Goal: Task Accomplishment & Management: Complete application form

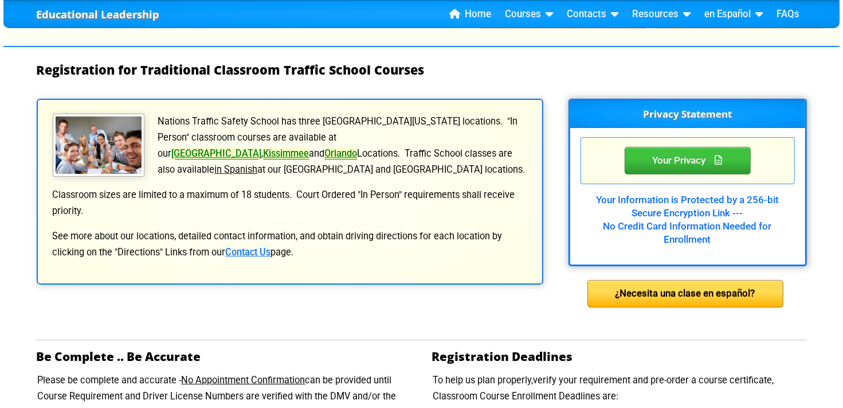
scroll to position [161, 0]
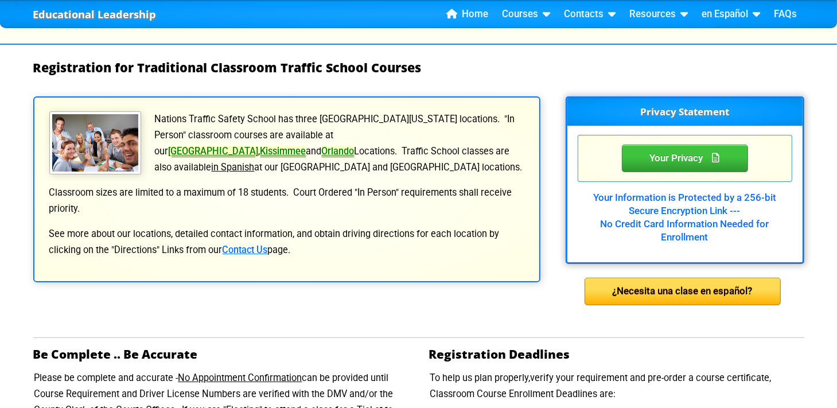
click at [259, 146] on link "[GEOGRAPHIC_DATA]" at bounding box center [214, 151] width 90 height 11
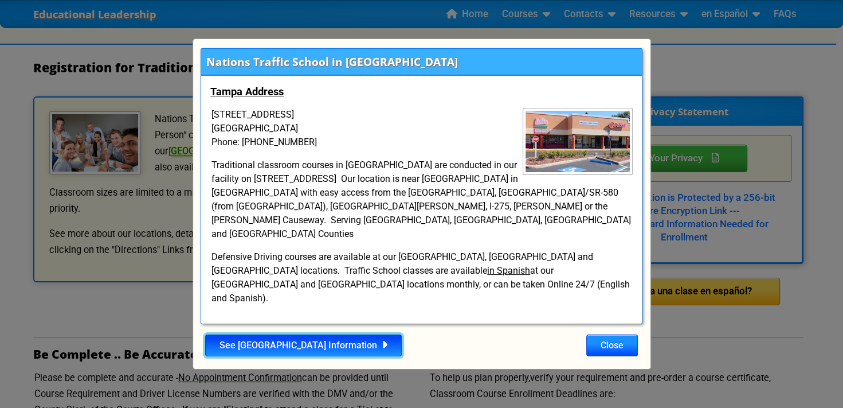
click at [377, 344] on icon at bounding box center [382, 344] width 10 height 1
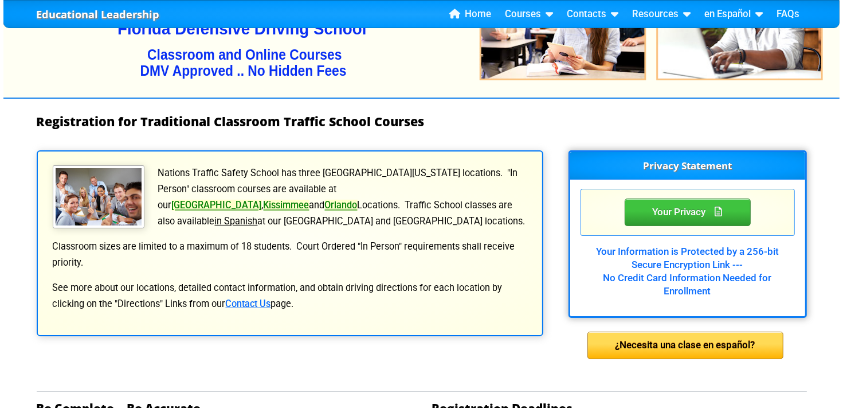
scroll to position [110, 0]
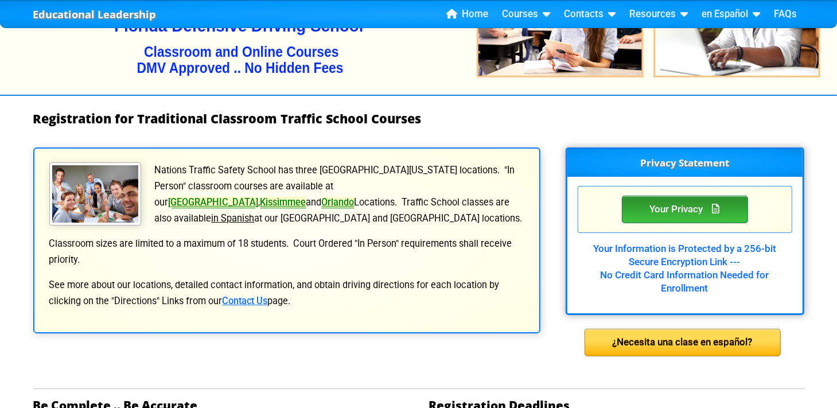
click at [696, 212] on div "Your Privacy" at bounding box center [685, 210] width 126 height 28
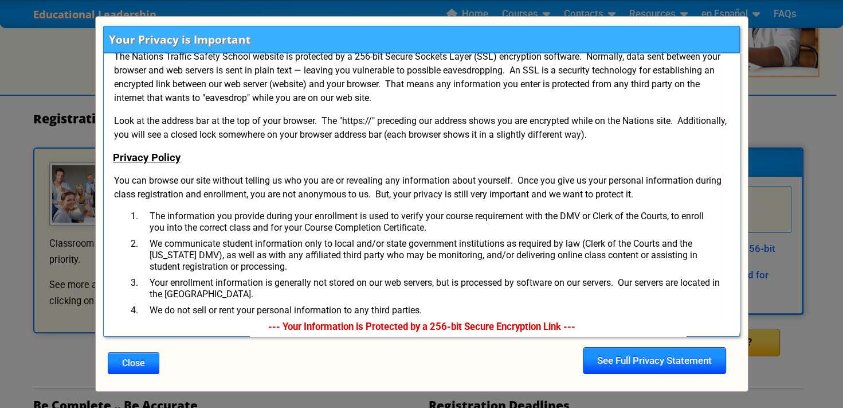
scroll to position [15, 0]
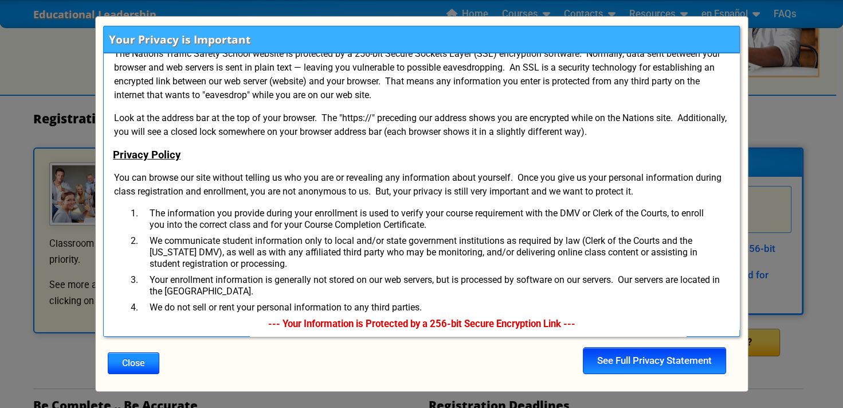
click at [681, 358] on div "See Full Privacy Statement" at bounding box center [654, 361] width 143 height 28
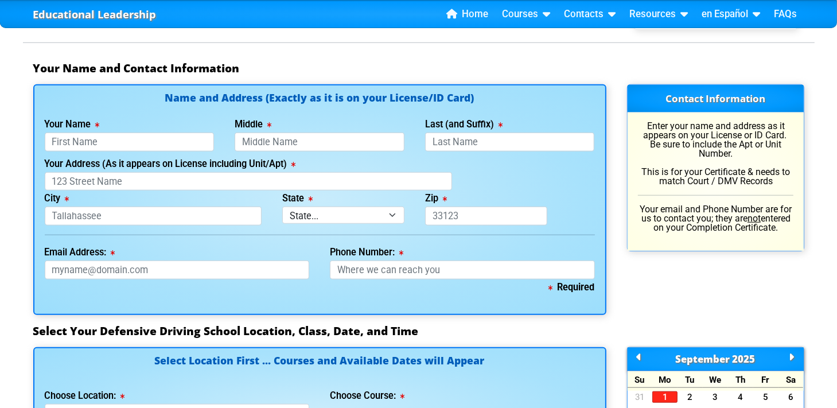
scroll to position [753, 0]
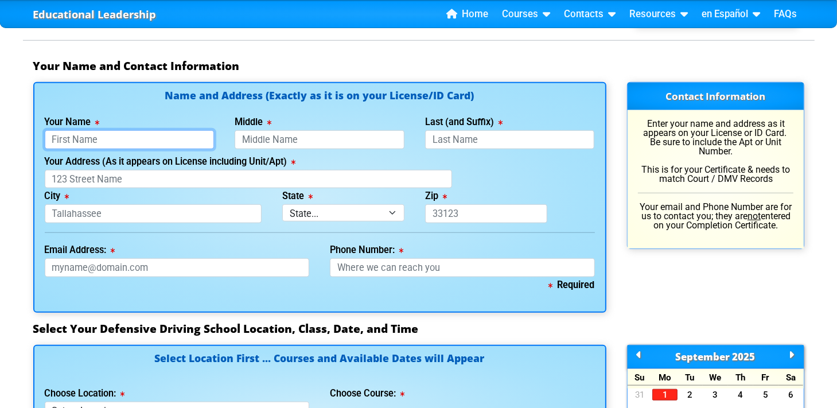
click at [48, 136] on input "Your Name" at bounding box center [130, 139] width 170 height 19
type input "Barbara A Adomaitis"
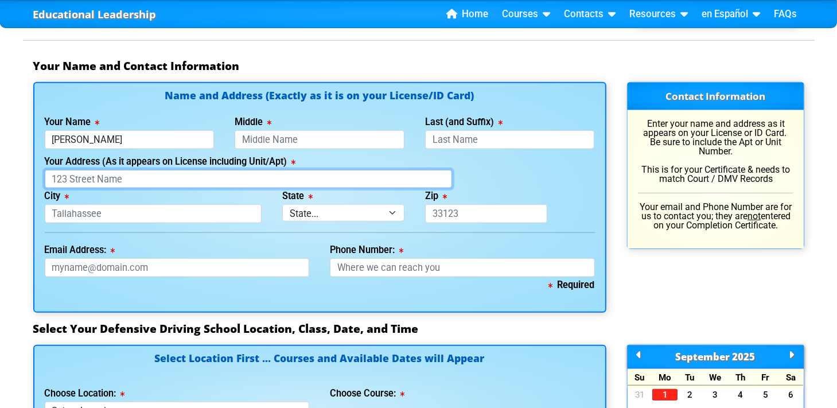
type input "100 Buena Vista Dr S"
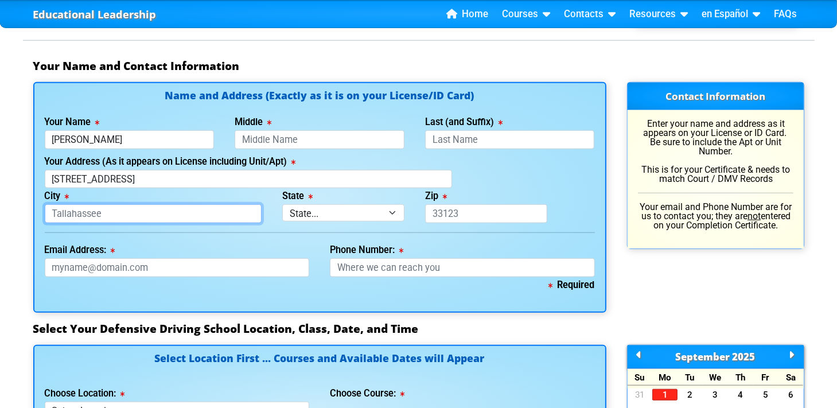
type input "Dunedin"
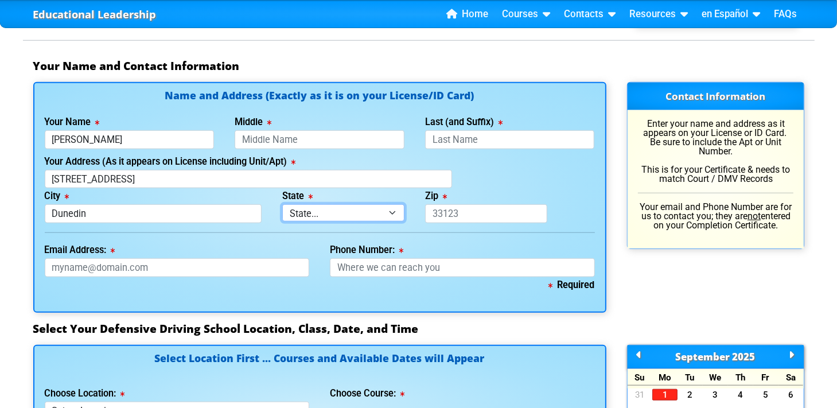
select select "{"fullName":"Florida","abbreviation":"FL","uniqueId":"1d559909-6cf0-4a4d-848e-a…"
type input "34698"
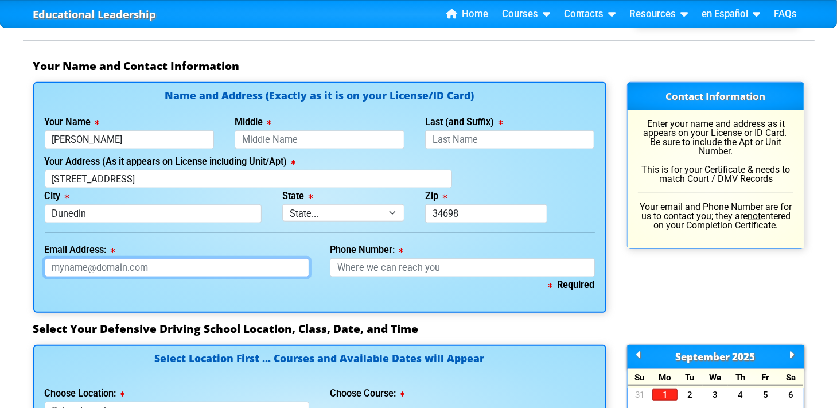
type input "adomaitb@hotmail.com"
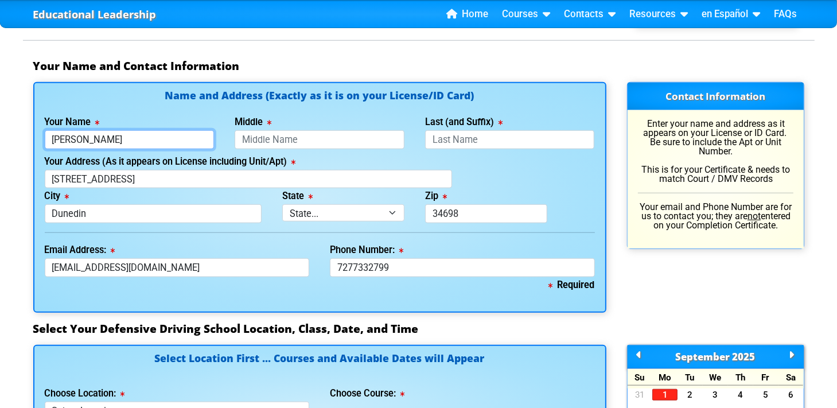
type input "727-733-2799"
drag, startPoint x: 138, startPoint y: 140, endPoint x: 83, endPoint y: 138, distance: 55.7
click at [83, 138] on input "Barbara A Adomaitis" at bounding box center [130, 139] width 170 height 19
type input "[PERSON_NAME]"
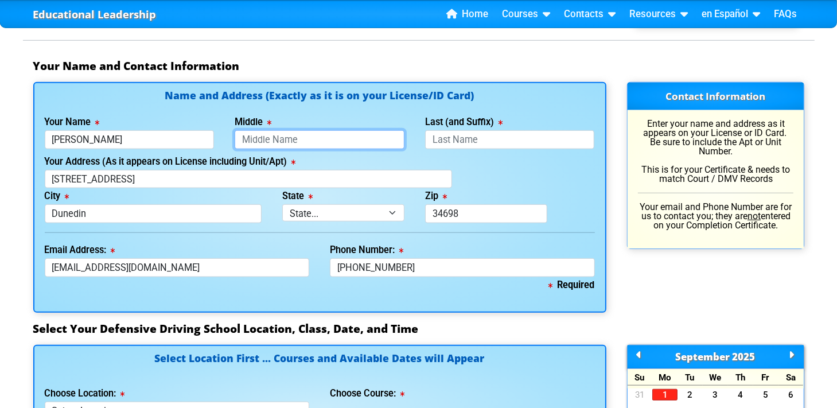
click at [245, 135] on input "Middle" at bounding box center [320, 139] width 170 height 19
type input "[PERSON_NAME]"
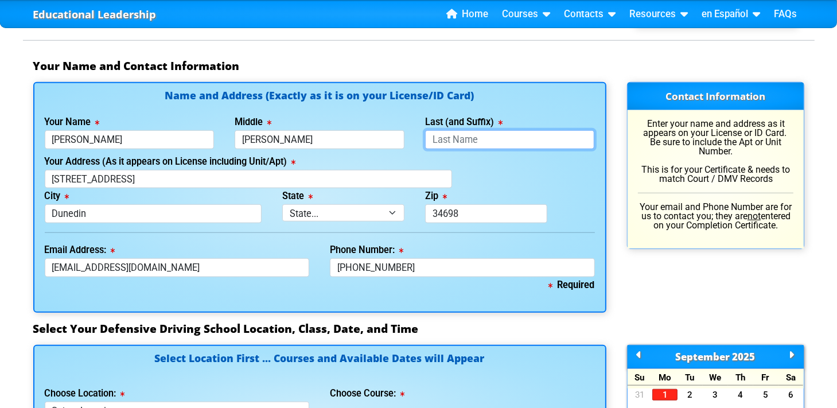
drag, startPoint x: 475, startPoint y: 135, endPoint x: 450, endPoint y: 135, distance: 25.2
click at [450, 135] on input "Last (and Suffix)" at bounding box center [510, 139] width 170 height 19
click at [476, 134] on input "Last (and Suffix)" at bounding box center [510, 139] width 170 height 19
type input "[PERSON_NAME]"
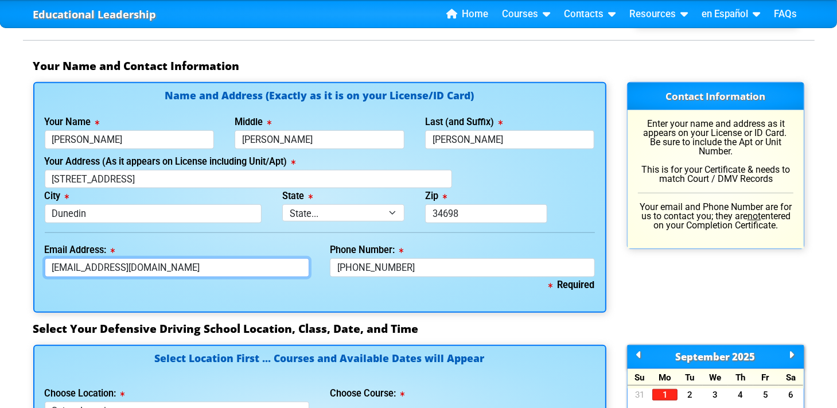
drag, startPoint x: 153, startPoint y: 265, endPoint x: 100, endPoint y: 264, distance: 52.8
click at [100, 264] on input "adomaitb@hotmail.com" at bounding box center [177, 267] width 265 height 19
type input "adomaitb@icloud"
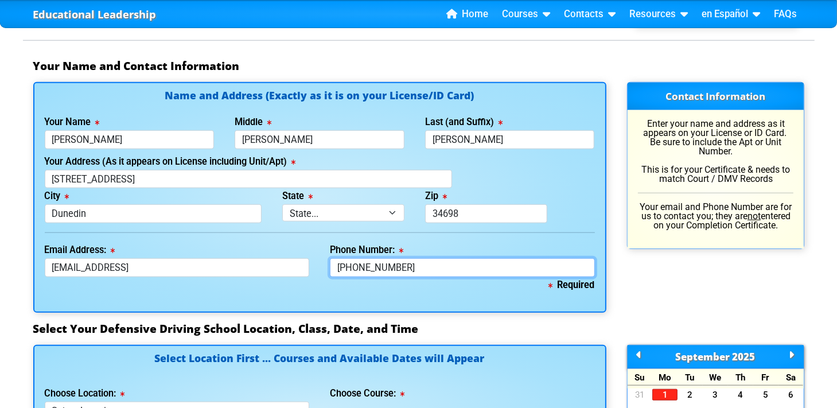
drag, startPoint x: 398, startPoint y: 265, endPoint x: 355, endPoint y: 265, distance: 42.4
click at [355, 265] on input "727-733-2799" at bounding box center [462, 267] width 265 height 19
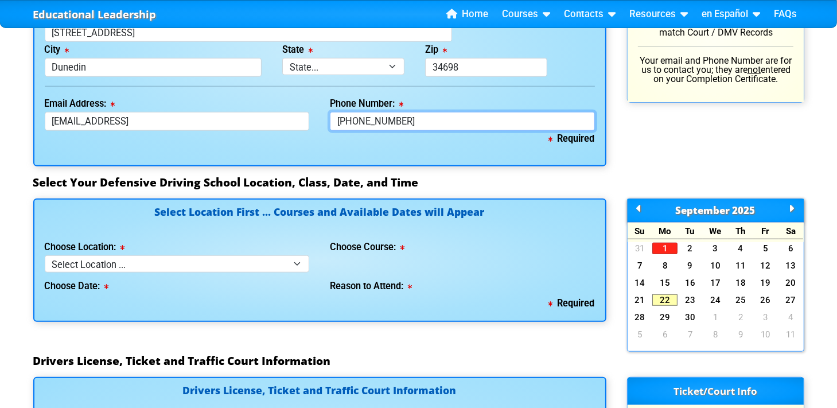
scroll to position [902, 0]
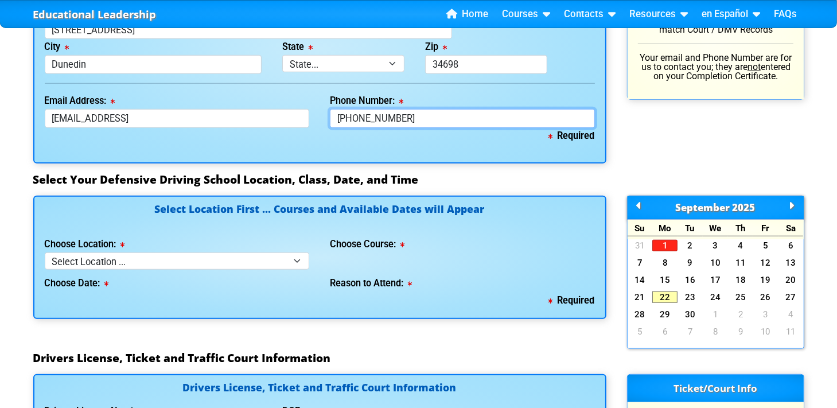
type input "[PHONE_NUMBER]"
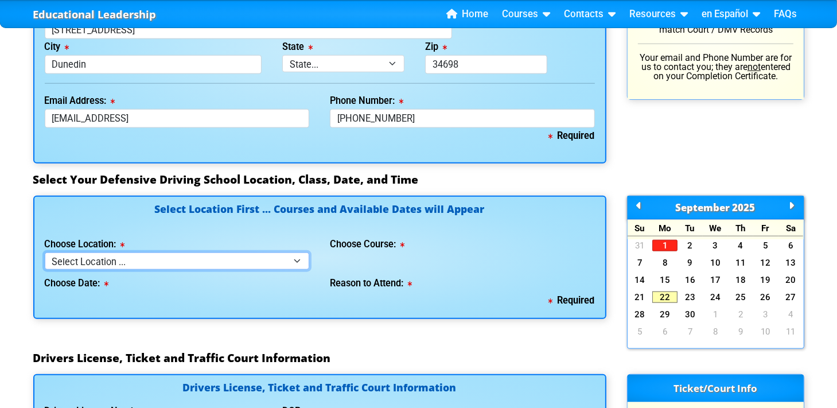
click at [298, 259] on select "Select Location ... Tampa Orlando Kissimmee Tampa - en español Kissimmee - en e…" at bounding box center [177, 260] width 265 height 17
select select "2"
click at [45, 252] on select "Select Location ... Tampa Orlando Kissimmee Tampa - en español Kissimmee - en e…" at bounding box center [177, 260] width 265 height 17
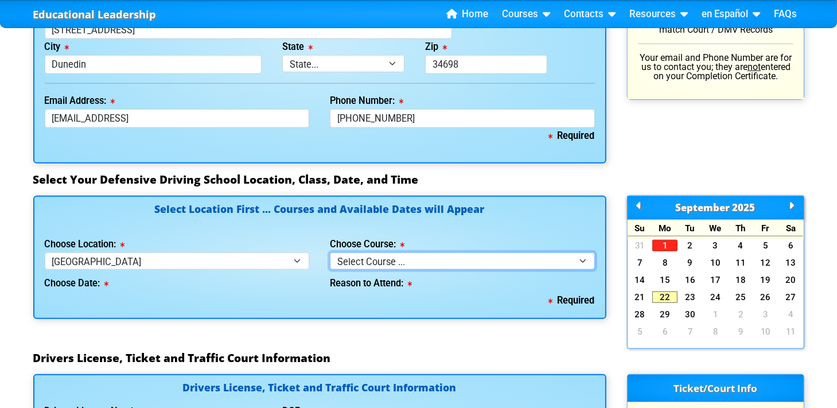
click at [581, 259] on select "Select Course ... 4 Hour BDI Class (Basic Course & TCAC) 4 Hour Under 25 Class …" at bounding box center [462, 260] width 265 height 17
select select "1"
click at [330, 252] on select "Select Course ... 4 Hour BDI Class (Basic Course & TCAC) 4 Hour Under 25 Class …" at bounding box center [462, 260] width 265 height 17
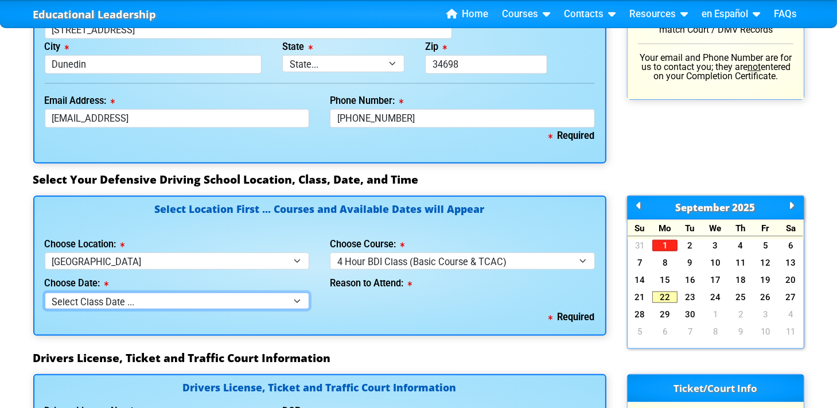
click at [295, 296] on select "Select Class Date ... Sep 27 -- (Saturday from 10:00am-2:00pm) Oct 4 -- (Saturd…" at bounding box center [177, 300] width 265 height 17
select select "09/27/2025, 3"
click at [45, 292] on select "Select Class Date ... Sep 27 -- (Saturday from 10:00am-2:00pm) Oct 4 -- (Saturd…" at bounding box center [177, 300] width 265 height 17
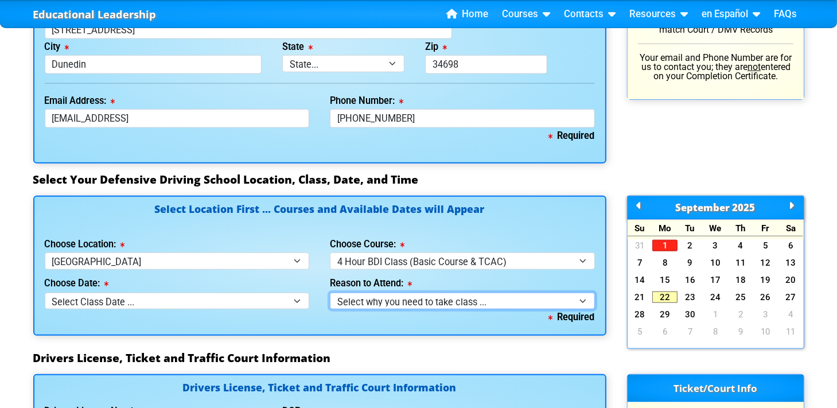
click at [581, 294] on select "Select why you need to take class ... Election for Traffic Ticket (No Points) C…" at bounding box center [462, 300] width 265 height 17
select select "BDI - Election for Traffic Ticket"
click at [330, 292] on select "Select why you need to take class ... Election for Traffic Ticket (No Points) C…" at bounding box center [462, 300] width 265 height 17
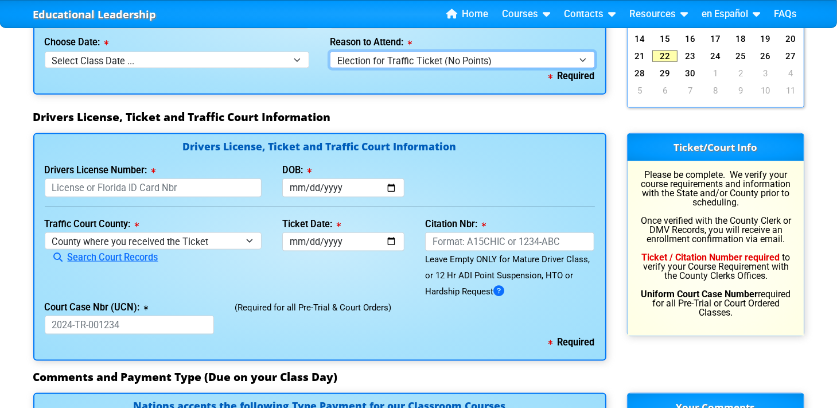
scroll to position [1158, 0]
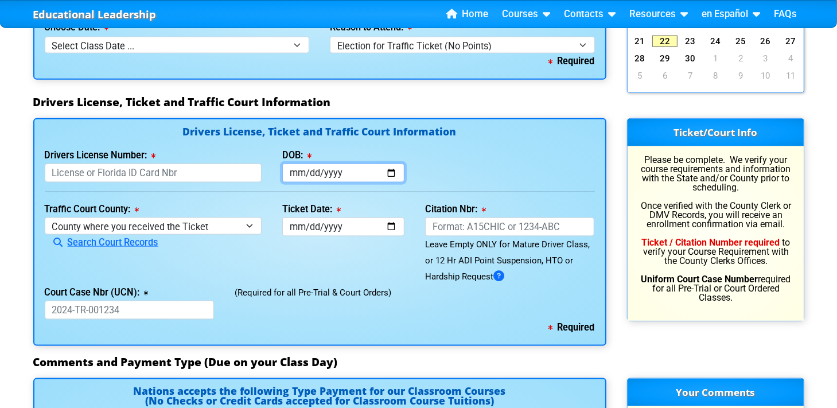
click at [288, 168] on input "DOB:" at bounding box center [343, 172] width 122 height 19
type input "[DATE]"
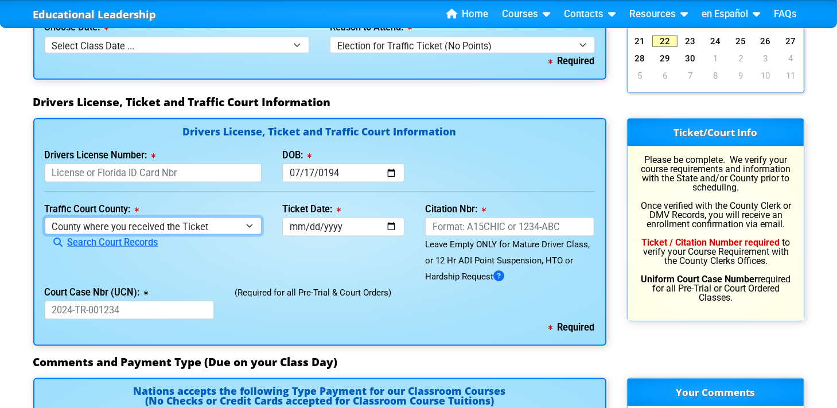
click at [246, 226] on select "County where you received the Ticket Out of State Out of State - Georgia Out of…" at bounding box center [153, 225] width 217 height 17
select select "{"countyName":"Pinellas","state":"FL","uniqueId":"7c9cc234-d9fd-4e38-bf16-c40ed…"
click at [45, 217] on select "County where you received the Ticket Out of State Out of State - Georgia Out of…" at bounding box center [153, 225] width 217 height 17
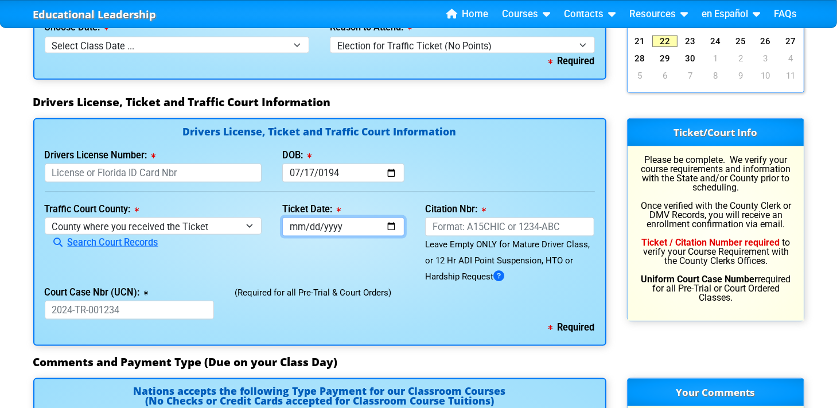
click at [332, 229] on input "Ticket Date:" at bounding box center [343, 226] width 122 height 19
click at [290, 226] on input "Ticket Date:" at bounding box center [343, 226] width 122 height 19
type input "[DATE]"
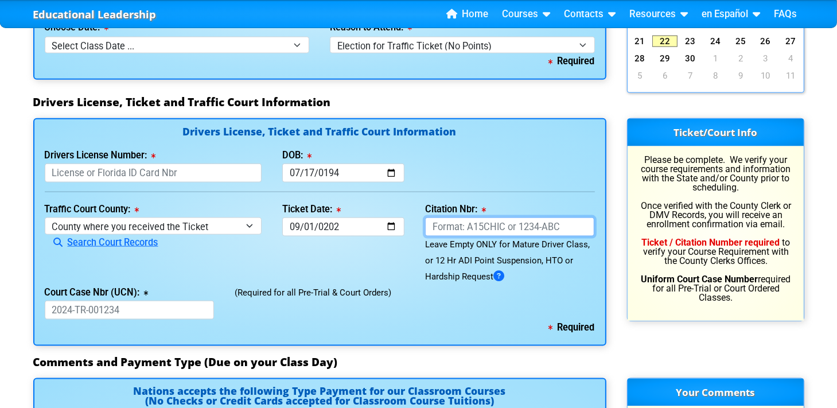
drag, startPoint x: 427, startPoint y: 221, endPoint x: 531, endPoint y: 214, distance: 104.0
click at [529, 214] on div "Citation Nbr: This field is required Leave Empty ONLY for Mature Driver Class, …" at bounding box center [510, 242] width 190 height 83
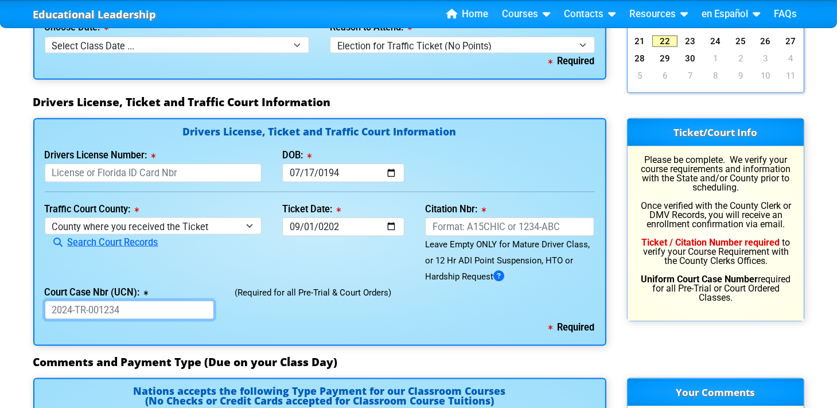
click at [145, 308] on input "Court Case Nbr (UCN):" at bounding box center [130, 309] width 170 height 19
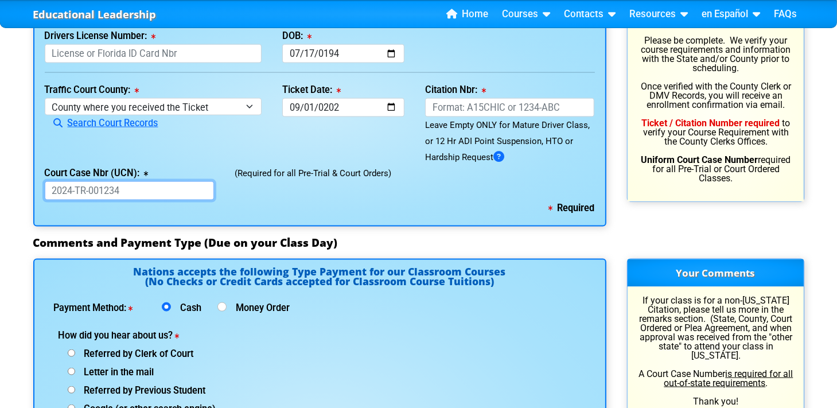
scroll to position [1282, 0]
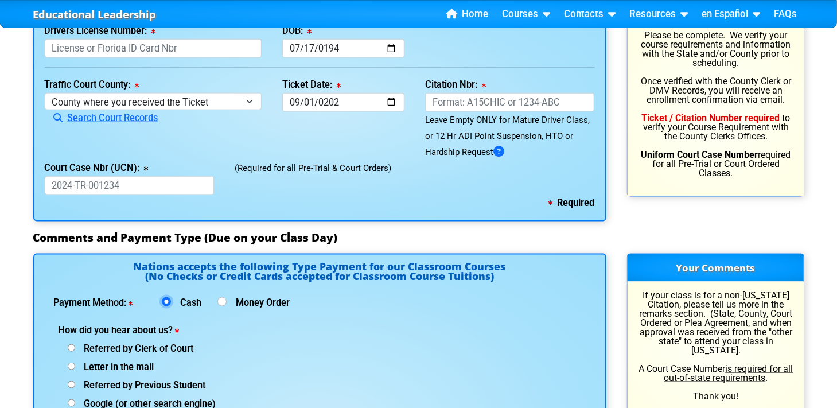
click at [163, 299] on input "Cash" at bounding box center [166, 301] width 9 height 9
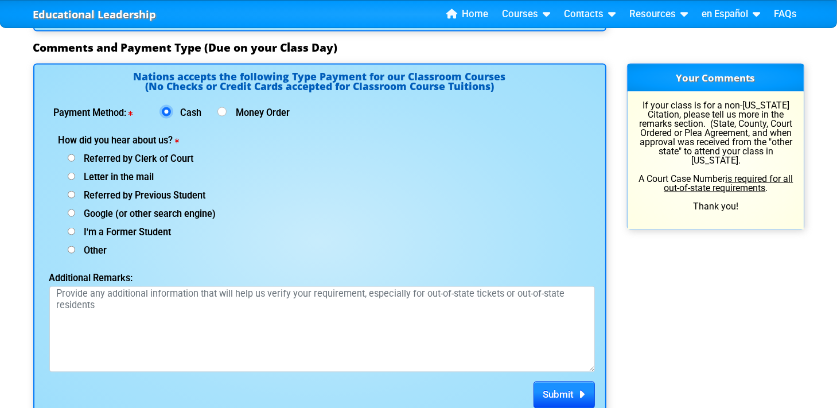
scroll to position [1474, 0]
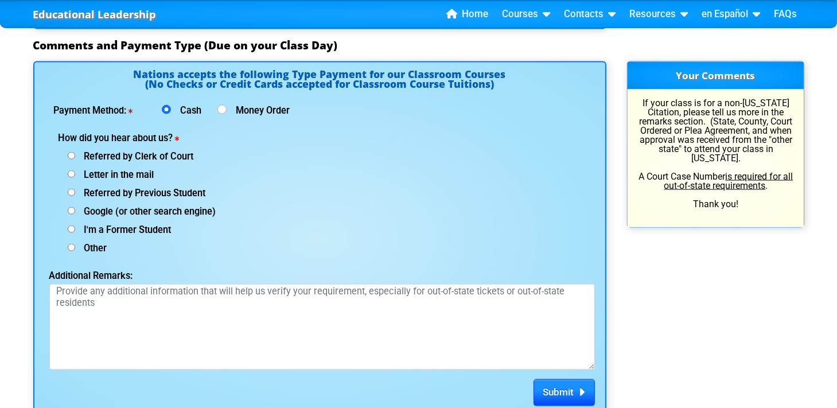
click at [71, 244] on input "Other (specify below)" at bounding box center [71, 247] width 7 height 7
radio input "true"
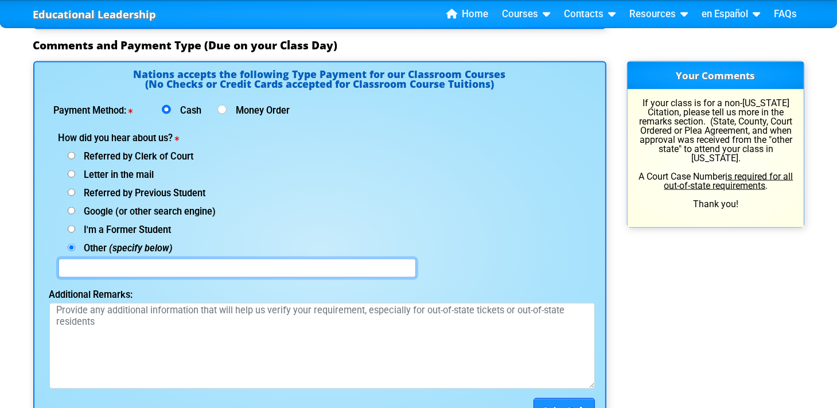
click at [67, 261] on input "text" at bounding box center [236, 268] width 357 height 19
click at [63, 265] on input "wanted to go to a class so I chose this" at bounding box center [236, 268] width 357 height 19
click at [229, 264] on input "I wanted to go to a class so I chose this" at bounding box center [236, 268] width 357 height 19
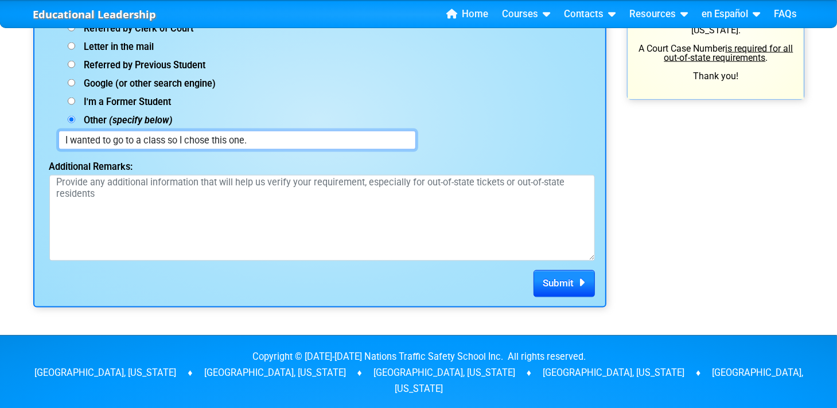
scroll to position [1605, 0]
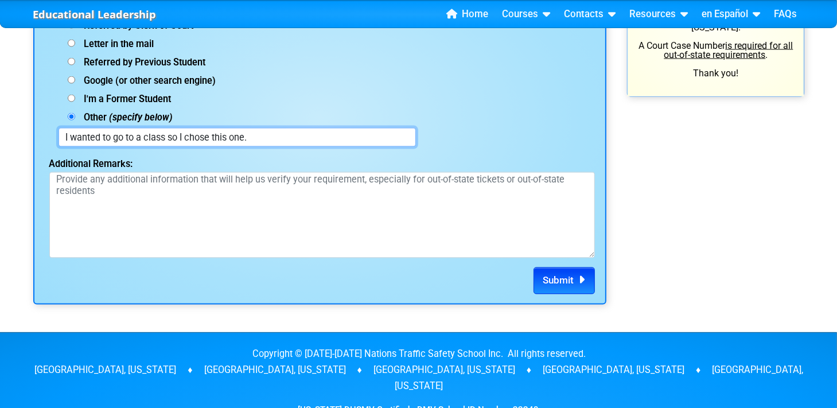
type input "I wanted to go to a class so I chose this one."
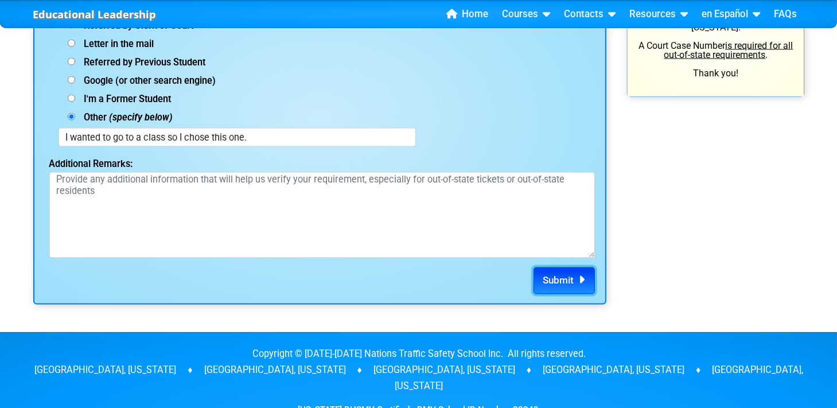
click at [546, 279] on span "Submit" at bounding box center [558, 280] width 31 height 11
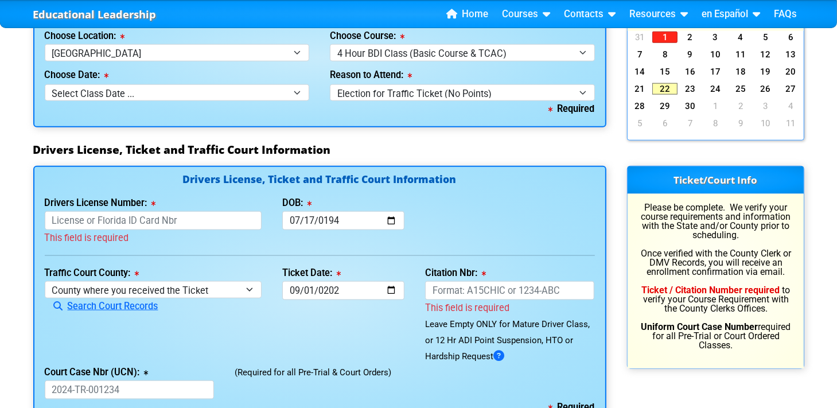
scroll to position [1108, 0]
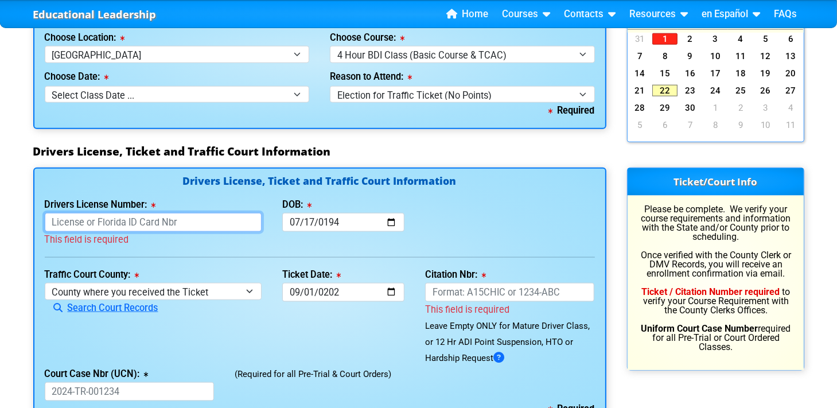
drag, startPoint x: 187, startPoint y: 222, endPoint x: 106, endPoint y: 217, distance: 82.1
click at [107, 218] on input "Drivers License Number:" at bounding box center [153, 222] width 217 height 19
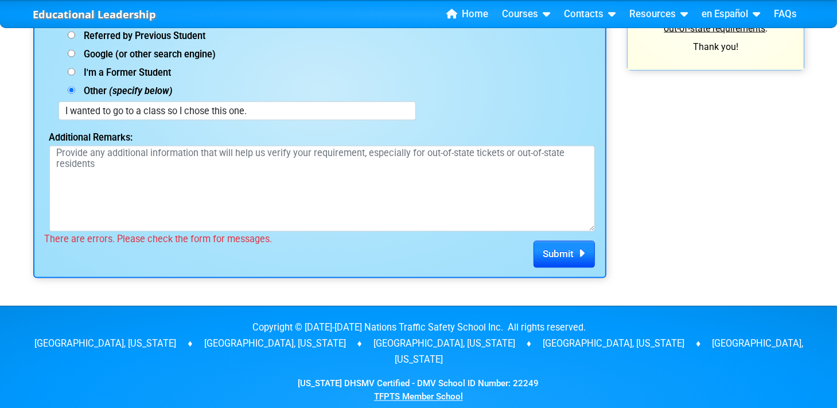
scroll to position [1650, 0]
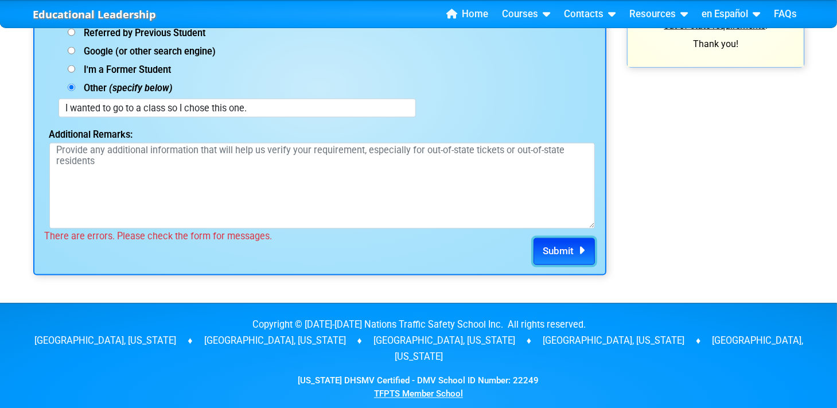
type input "A302182870000"
click at [567, 248] on span "Submit" at bounding box center [558, 250] width 31 height 11
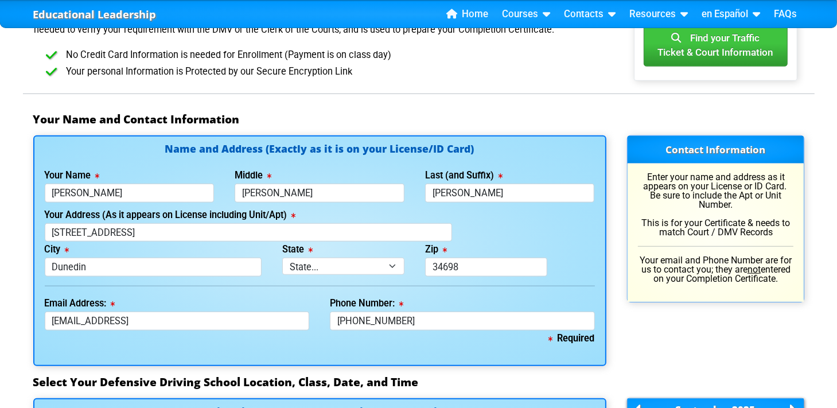
scroll to position [707, 0]
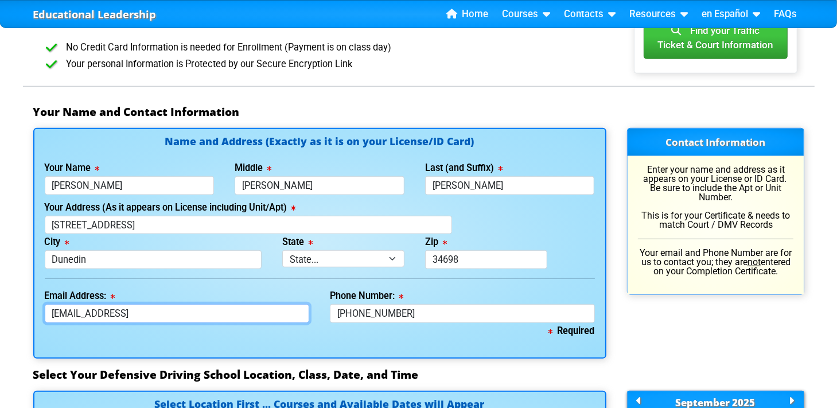
click at [125, 310] on input "adomaitb@icloud" at bounding box center [177, 313] width 265 height 19
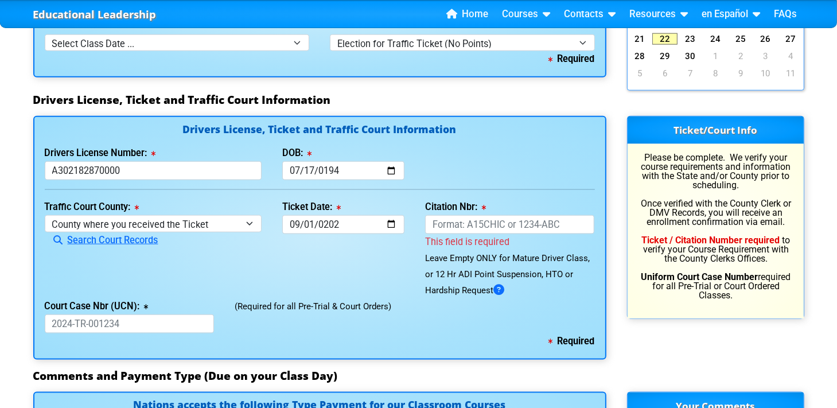
scroll to position [1167, 0]
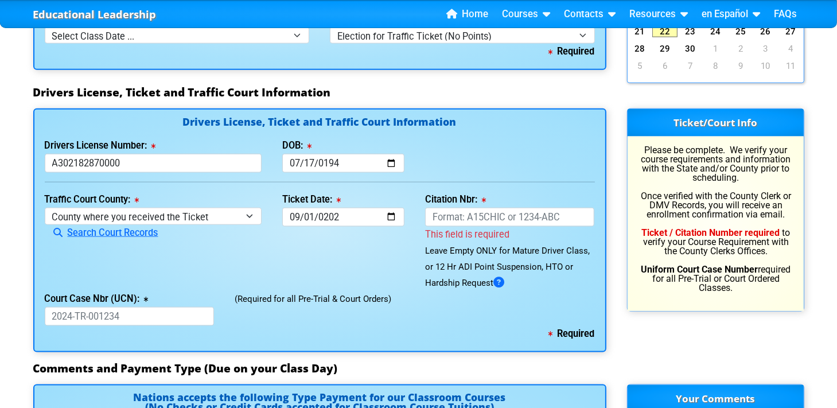
type input "[EMAIL_ADDRESS][DOMAIN_NAME]"
drag, startPoint x: 564, startPoint y: 214, endPoint x: 529, endPoint y: 214, distance: 34.4
click at [529, 214] on input "Citation Nbr:" at bounding box center [510, 217] width 170 height 19
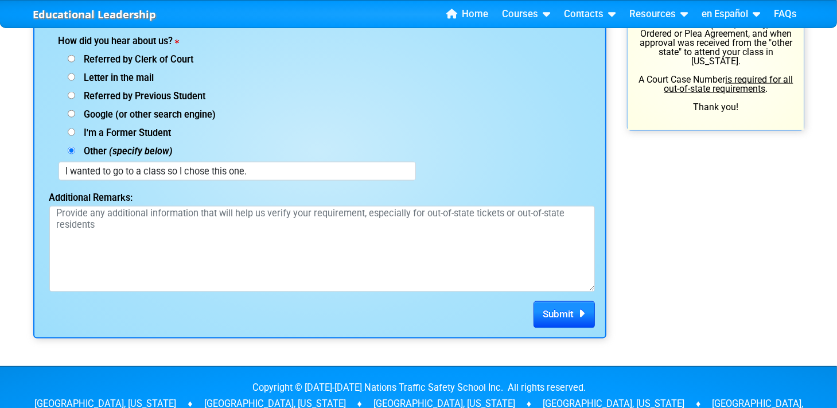
scroll to position [1573, 0]
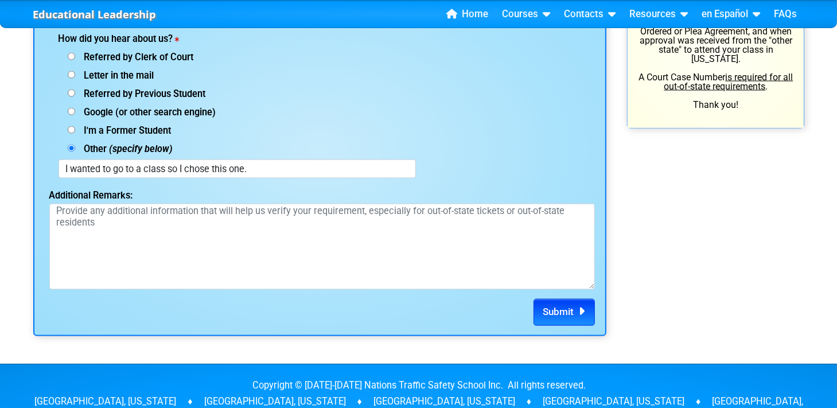
type input "ALWDARE"
click at [575, 311] on icon "submit" at bounding box center [579, 311] width 11 height 1
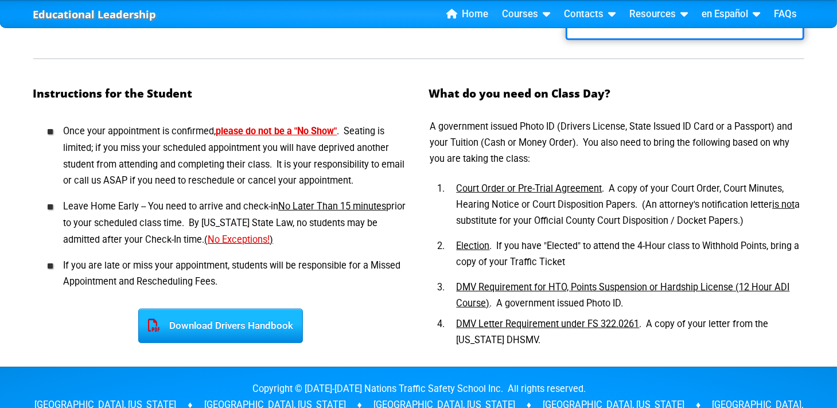
scroll to position [513, 0]
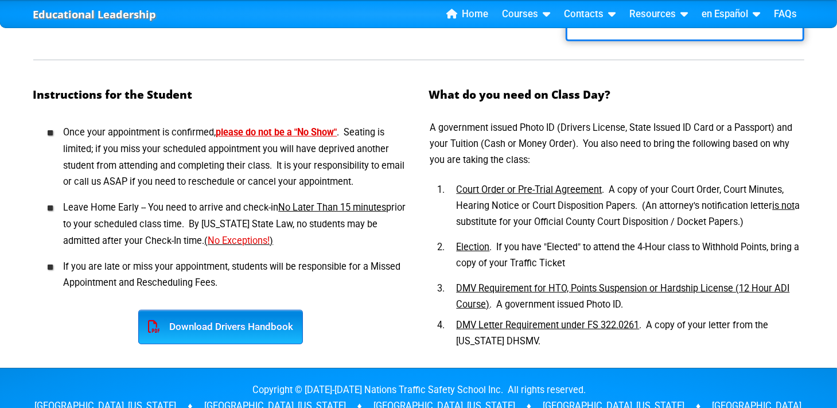
click at [189, 310] on div "Download Drivers Handbook" at bounding box center [220, 327] width 165 height 34
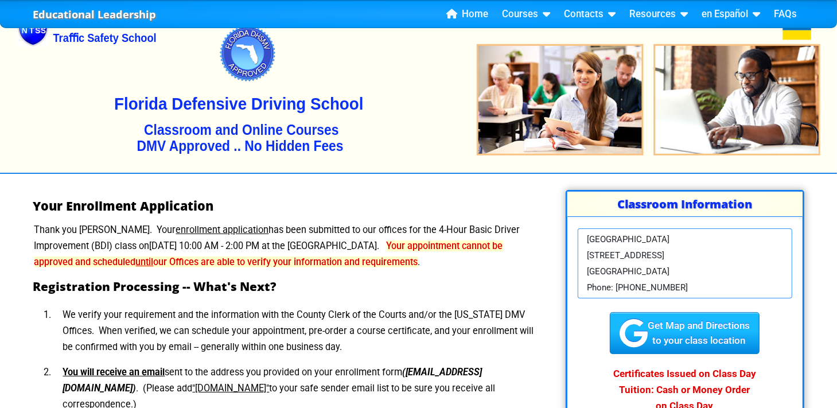
scroll to position [0, 0]
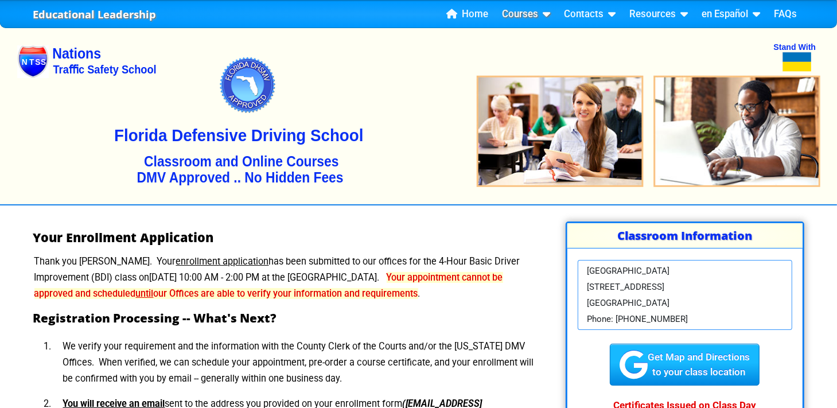
click at [513, 13] on link "Courses" at bounding box center [526, 14] width 57 height 17
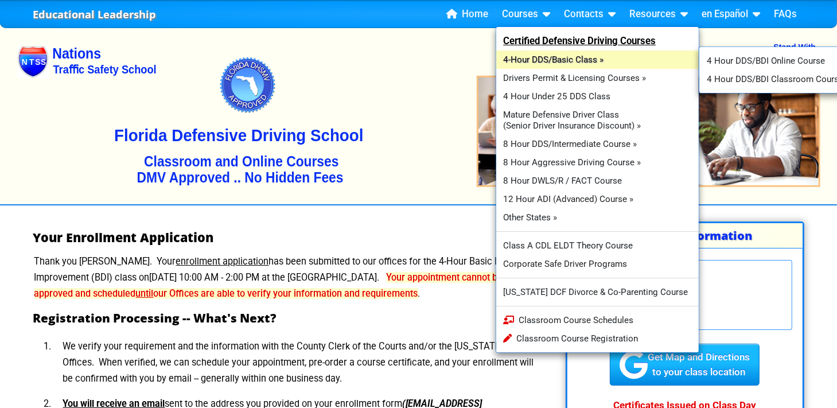
click at [523, 61] on link "4-Hour DDS/Basic Class »" at bounding box center [597, 59] width 203 height 18
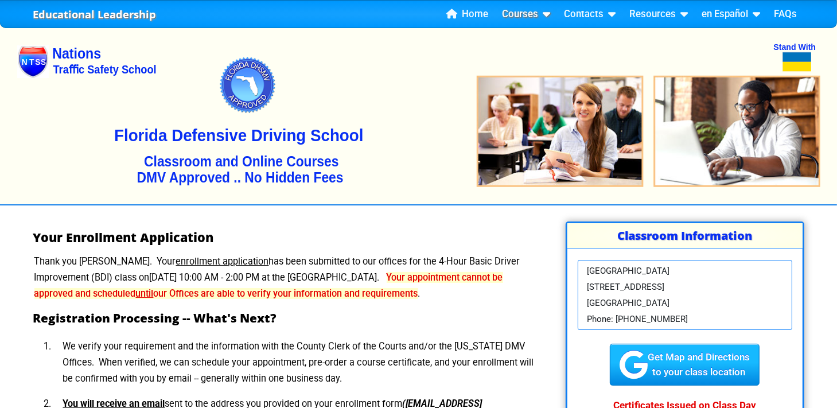
click at [533, 15] on link "Courses" at bounding box center [526, 14] width 57 height 17
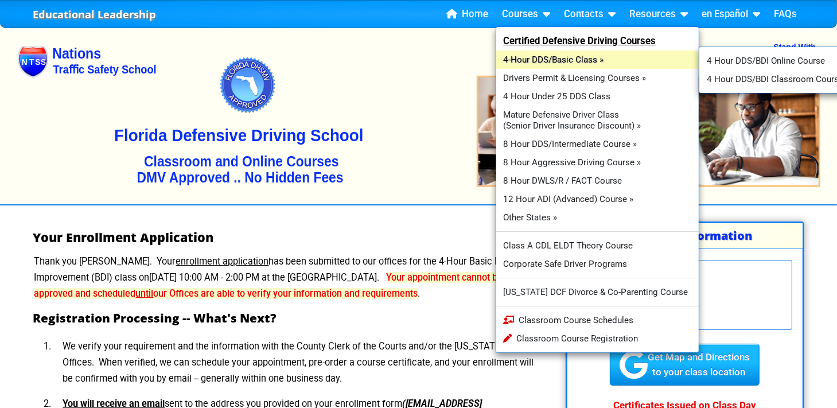
click at [573, 57] on link "4-Hour DDS/Basic Class »" at bounding box center [597, 59] width 203 height 18
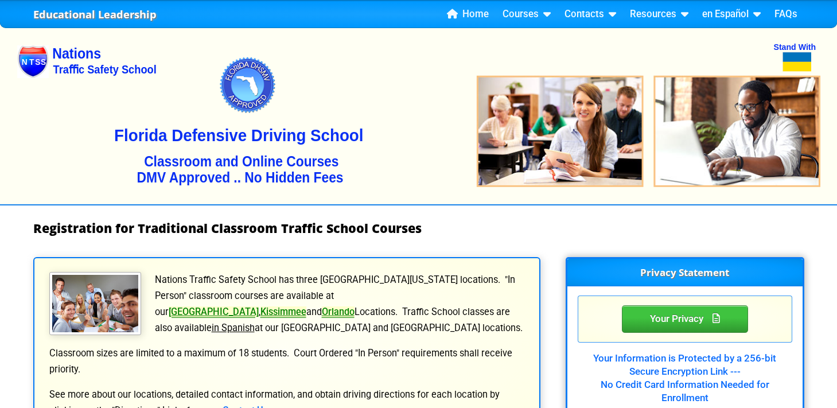
select select "2"
